Goal: Information Seeking & Learning: Find specific fact

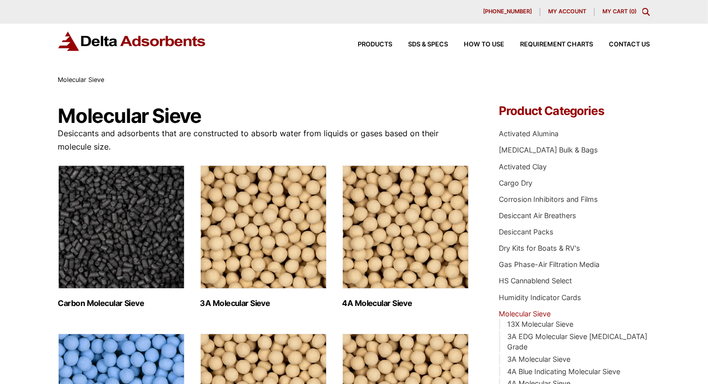
click at [343, 106] on h1 "Molecular Sieve" at bounding box center [264, 116] width 412 height 22
click at [284, 236] on img "Visit product category 3A Molecular Sieve" at bounding box center [263, 226] width 126 height 123
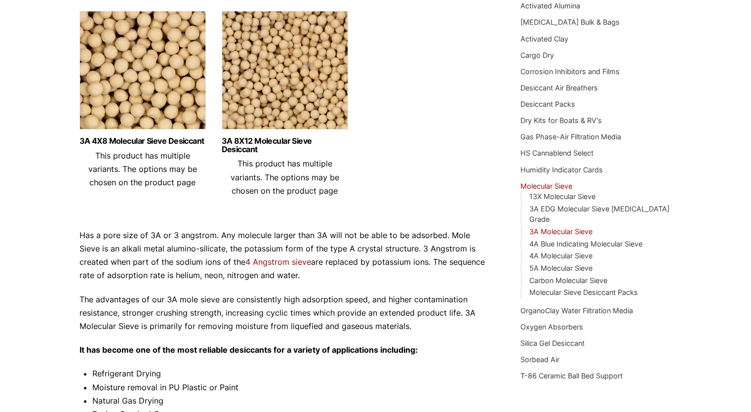
scroll to position [127, 0]
click at [138, 78] on img at bounding box center [142, 72] width 126 height 123
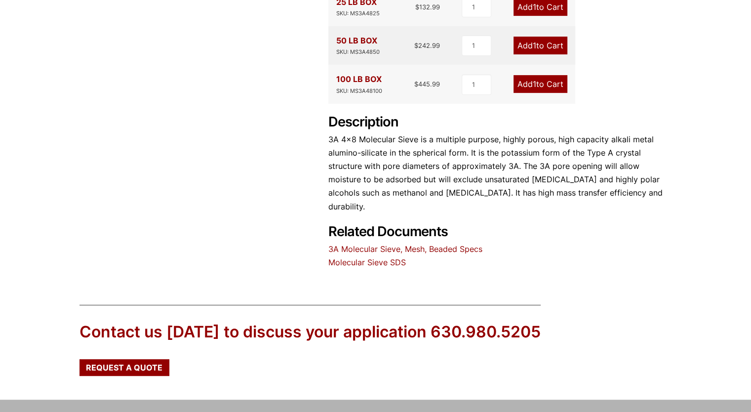
scroll to position [411, 0]
click at [401, 243] on link "3A Molecular Sieve, Mesh, Beaded Specs" at bounding box center [405, 248] width 154 height 10
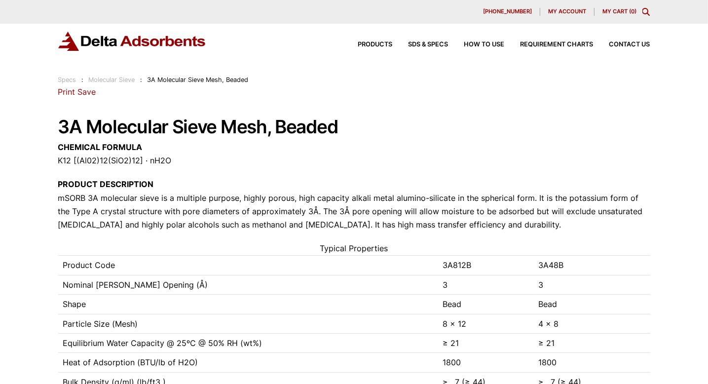
click at [435, 115] on div "28 Congress Circle W. Roselle, IL 60172 Phone: 630.980.5205 Print Save 3A Molec…" at bounding box center [354, 362] width 592 height 554
